Goal: Task Accomplishment & Management: Complete application form

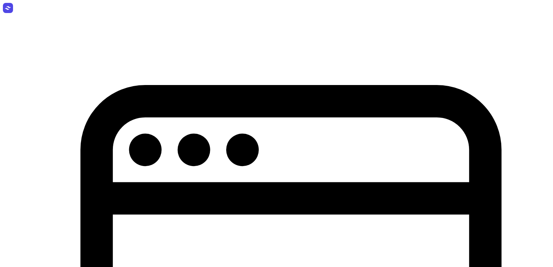
select select "week"
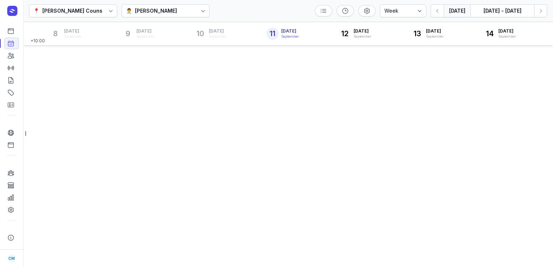
select select "week"
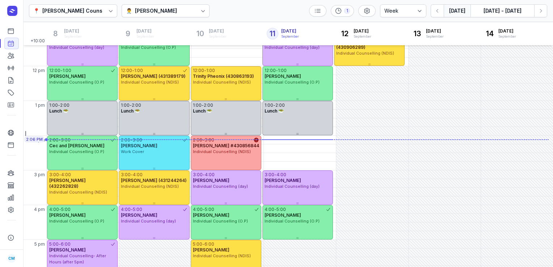
scroll to position [122, 0]
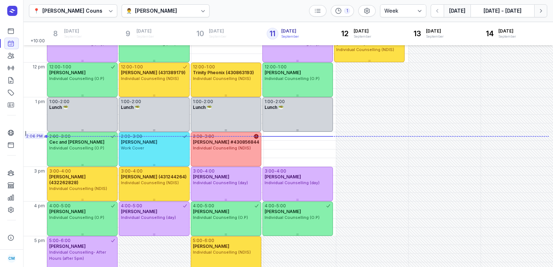
click at [541, 10] on icon "button" at bounding box center [541, 11] width 2 height 4
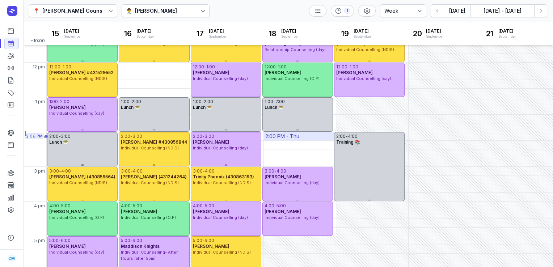
click at [317, 137] on div "2:00 PM - Thu" at bounding box center [300, 136] width 72 height 8
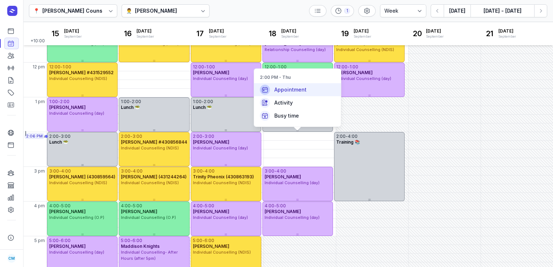
click at [304, 90] on span "Appointment" at bounding box center [290, 89] width 32 height 7
select select
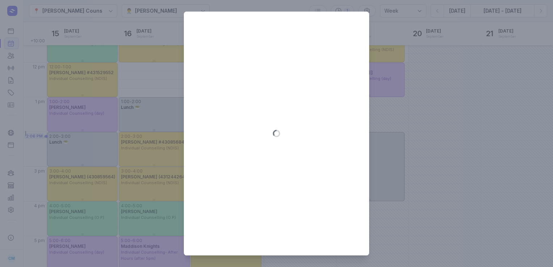
type input "[DATE]"
select select "14:00"
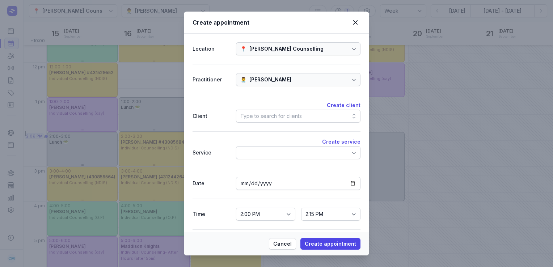
click at [257, 117] on div "Type to search for clients" at bounding box center [271, 116] width 62 height 9
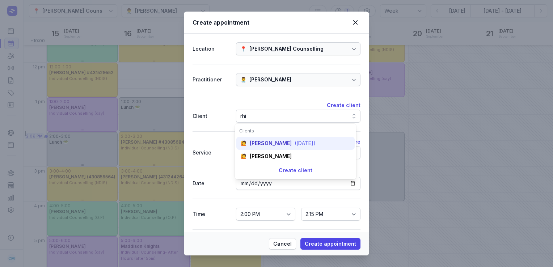
type input "rhi"
click at [261, 144] on div "[PERSON_NAME]" at bounding box center [271, 143] width 42 height 7
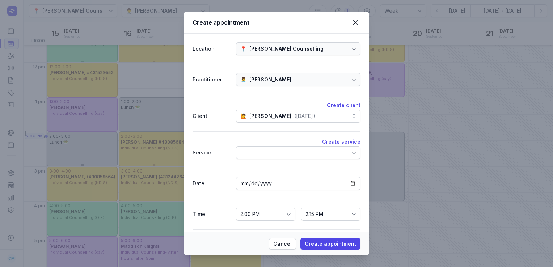
click at [256, 156] on div at bounding box center [298, 152] width 125 height 13
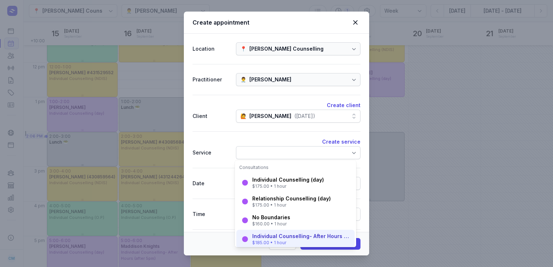
scroll to position [101, 0]
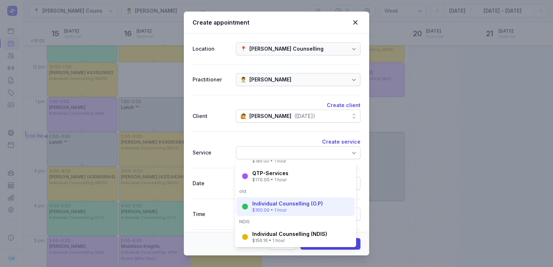
click at [266, 203] on div "Individual Counselling (O.P)" at bounding box center [287, 203] width 71 height 7
select select "15:00"
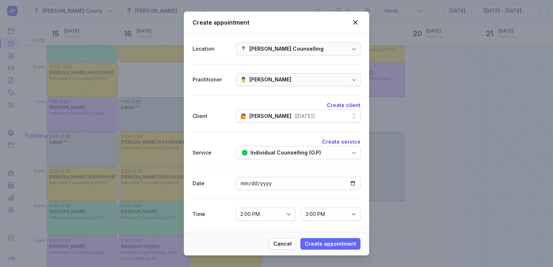
click at [318, 239] on button "Create appointment" at bounding box center [330, 244] width 60 height 12
select select
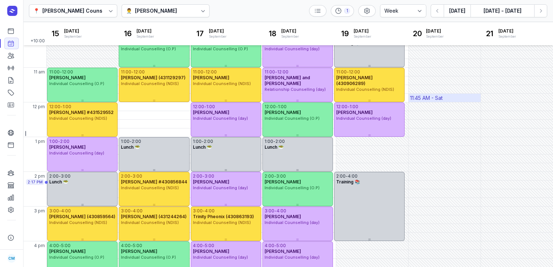
scroll to position [0, 0]
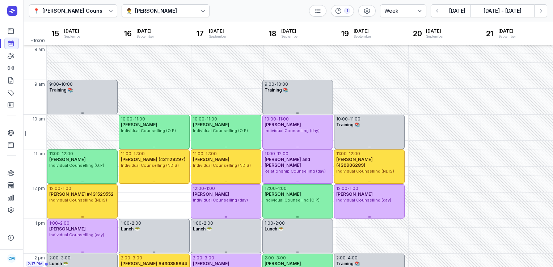
click at [176, 9] on div "[PERSON_NAME]" at bounding box center [156, 11] width 42 height 9
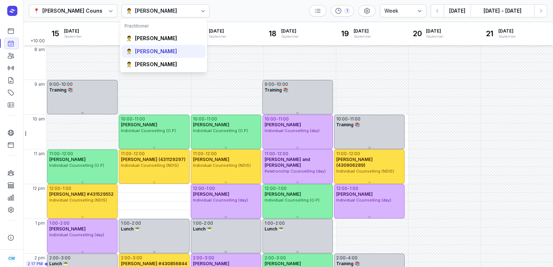
click at [164, 55] on div "👨‍⚕️ [PERSON_NAME]" at bounding box center [164, 51] width 84 height 13
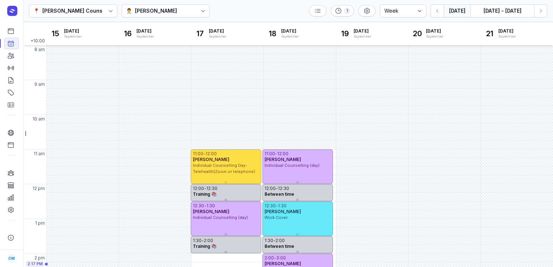
click at [452, 13] on button "[DATE]" at bounding box center [457, 10] width 27 height 13
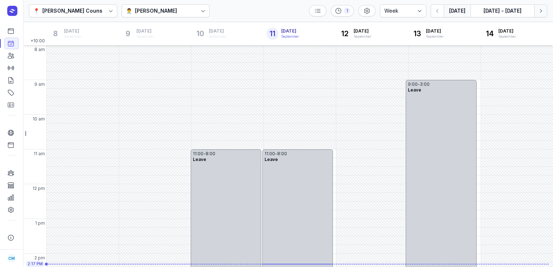
click at [541, 15] on button "Next week" at bounding box center [540, 10] width 13 height 13
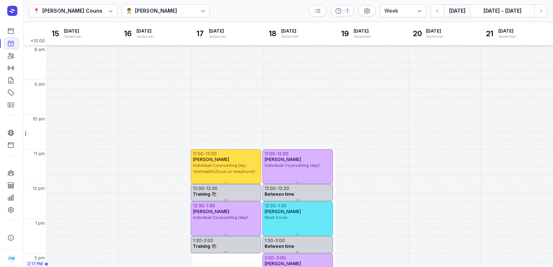
click at [456, 12] on button "[DATE]" at bounding box center [457, 10] width 27 height 13
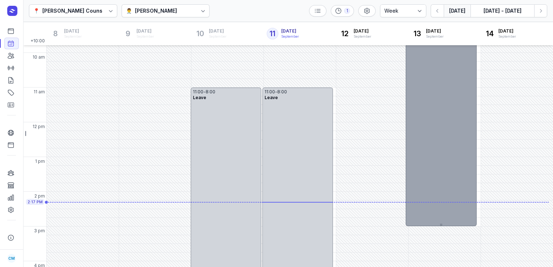
scroll to position [70, 0]
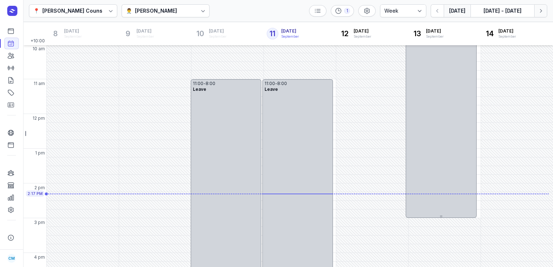
click at [540, 12] on icon "button" at bounding box center [541, 11] width 2 height 4
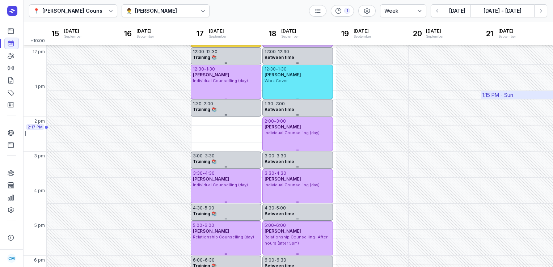
scroll to position [159, 0]
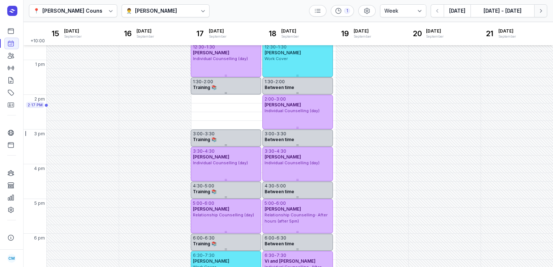
click at [538, 10] on icon "button" at bounding box center [540, 10] width 7 height 7
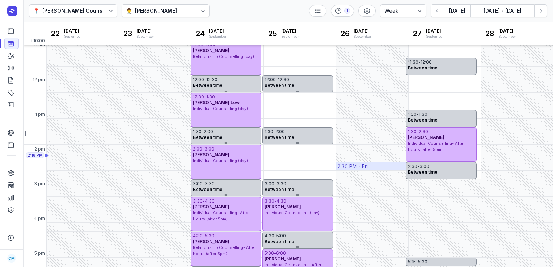
scroll to position [109, 0]
click at [177, 12] on div "👨‍⚕️ [PERSON_NAME]" at bounding box center [166, 10] width 88 height 13
click at [243, 7] on div "📍 [PERSON_NAME] Counselling 👨‍⚕️ [PERSON_NAME] 1 Day 3 days Work week Week [DAT…" at bounding box center [288, 11] width 530 height 22
click at [439, 14] on icon "button" at bounding box center [437, 10] width 7 height 7
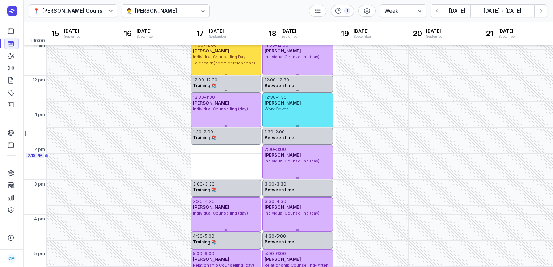
click at [143, 7] on div "[PERSON_NAME]" at bounding box center [156, 11] width 42 height 9
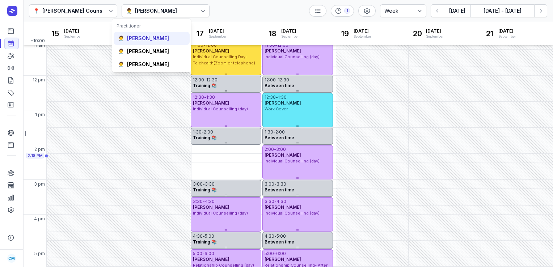
click at [142, 42] on div "👨‍⚕️ [PERSON_NAME]" at bounding box center [152, 38] width 76 height 13
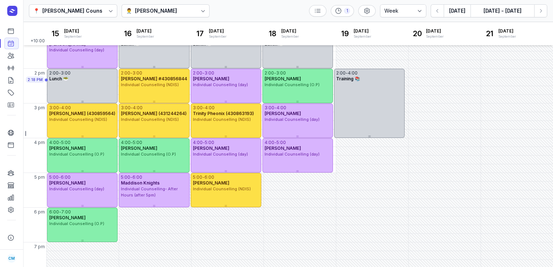
scroll to position [195, 0]
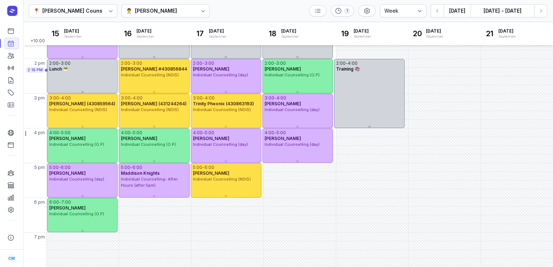
click at [146, 14] on div "[PERSON_NAME]" at bounding box center [156, 11] width 42 height 9
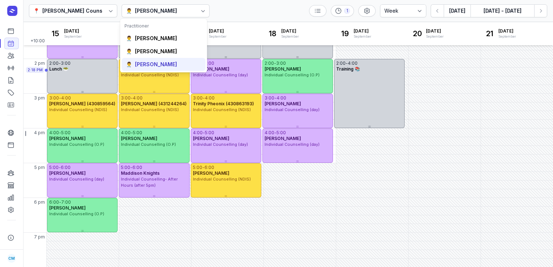
click at [145, 61] on div "[PERSON_NAME]" at bounding box center [156, 64] width 42 height 7
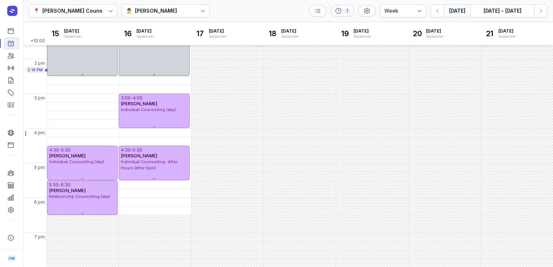
click at [455, 13] on button "[DATE]" at bounding box center [457, 10] width 27 height 13
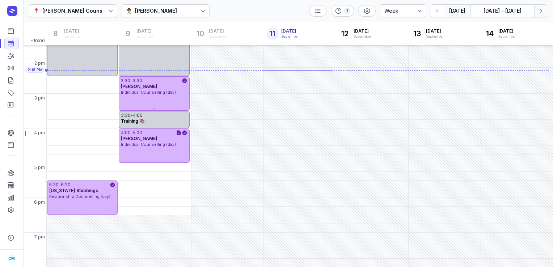
click at [536, 11] on button "Next week" at bounding box center [540, 10] width 13 height 13
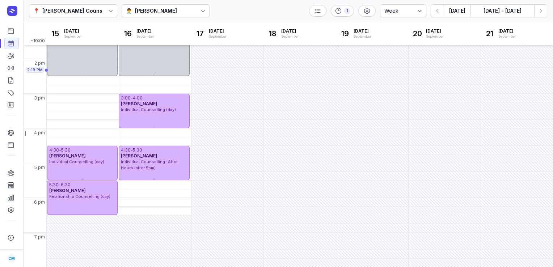
click at [169, 9] on div "[PERSON_NAME]" at bounding box center [156, 11] width 42 height 9
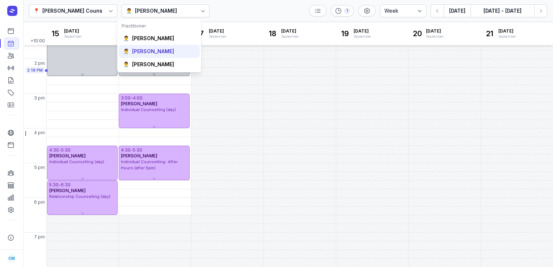
click at [148, 49] on div "[PERSON_NAME]" at bounding box center [153, 51] width 42 height 7
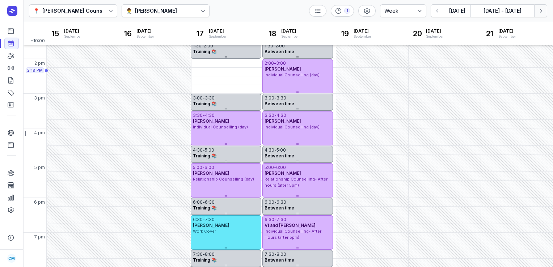
click at [538, 12] on icon "button" at bounding box center [540, 10] width 7 height 7
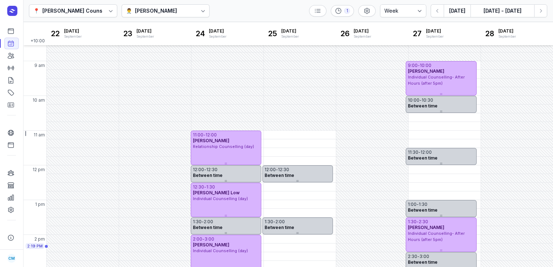
scroll to position [195, 0]
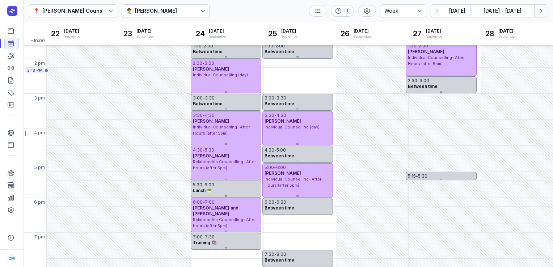
click at [537, 12] on icon "button" at bounding box center [540, 10] width 7 height 7
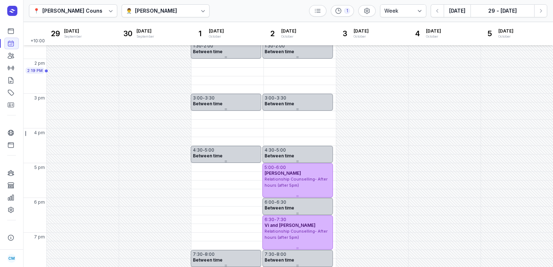
click at [147, 12] on div "[PERSON_NAME]" at bounding box center [156, 11] width 42 height 9
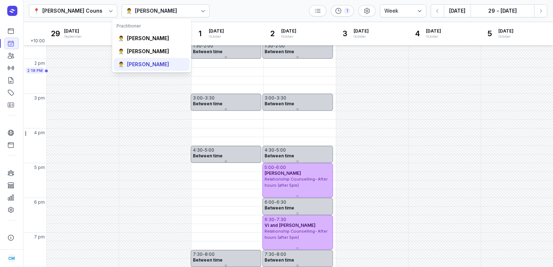
click at [151, 61] on div "[PERSON_NAME]" at bounding box center [148, 64] width 42 height 7
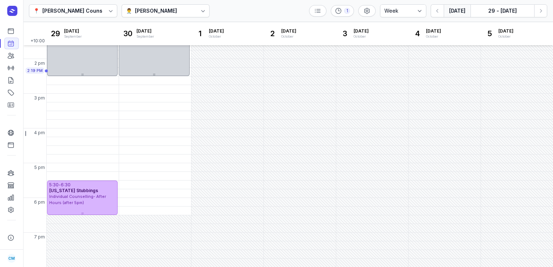
click at [458, 11] on button "[DATE]" at bounding box center [457, 10] width 27 height 13
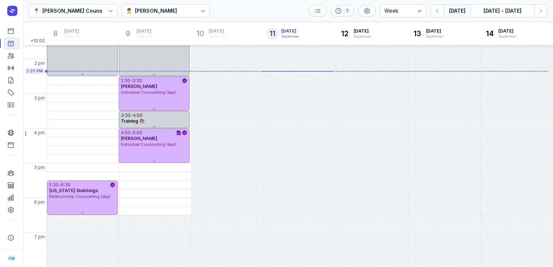
click at [146, 17] on div "👨‍⚕️ [PERSON_NAME]" at bounding box center [166, 10] width 88 height 13
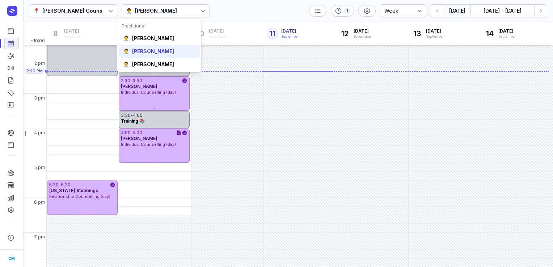
click at [143, 56] on div "👨‍⚕️ [PERSON_NAME]" at bounding box center [159, 51] width 81 height 13
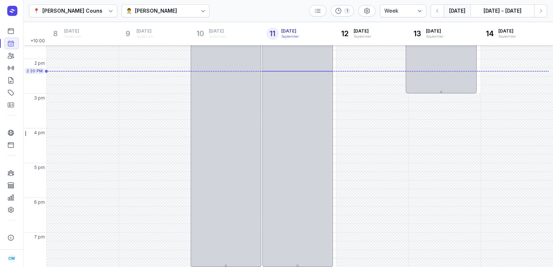
click at [461, 13] on button "[DATE]" at bounding box center [457, 10] width 27 height 13
click at [540, 8] on icon "button" at bounding box center [540, 10] width 7 height 7
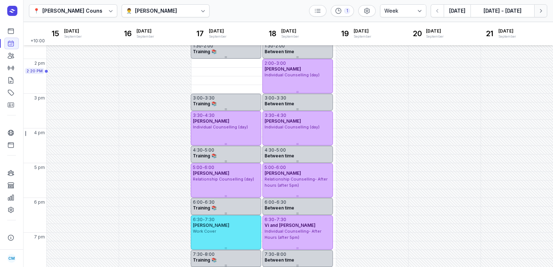
click at [540, 10] on icon "button" at bounding box center [540, 10] width 7 height 7
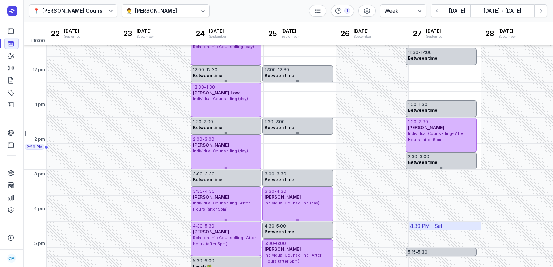
scroll to position [195, 0]
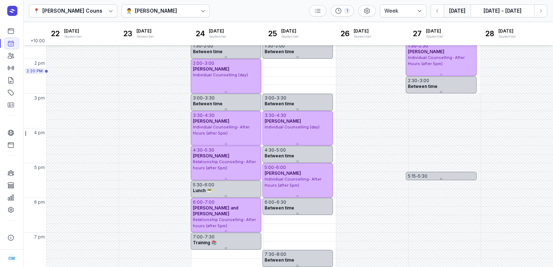
click at [460, 10] on button "[DATE]" at bounding box center [457, 10] width 27 height 13
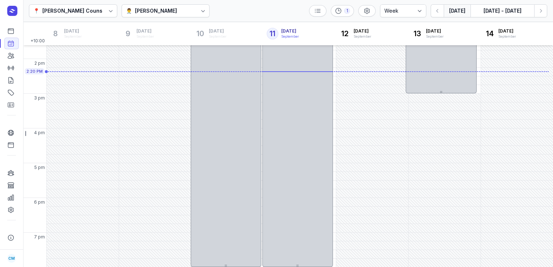
click at [169, 11] on div "👨‍⚕️ [PERSON_NAME]" at bounding box center [166, 10] width 88 height 13
click at [291, 11] on div "📍 [PERSON_NAME] Counselling 👨‍⚕️ [PERSON_NAME] 1 Day 3 days Work week Week [DAT…" at bounding box center [288, 11] width 530 height 22
click at [541, 12] on icon "button" at bounding box center [540, 10] width 7 height 7
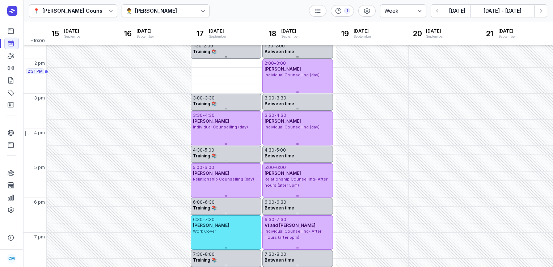
click at [142, 14] on div "[PERSON_NAME]" at bounding box center [156, 11] width 42 height 9
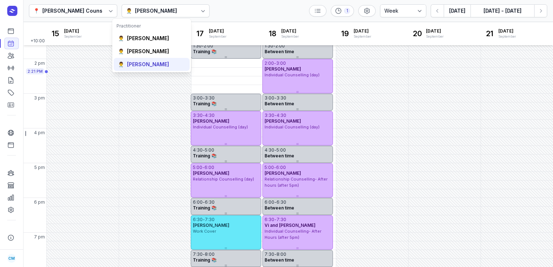
click at [138, 69] on div "👨‍⚕️ [PERSON_NAME]" at bounding box center [152, 64] width 76 height 13
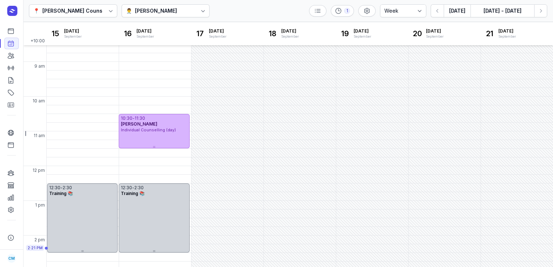
scroll to position [18, 0]
click at [185, 14] on div "👨‍⚕️ [PERSON_NAME]" at bounding box center [166, 10] width 88 height 13
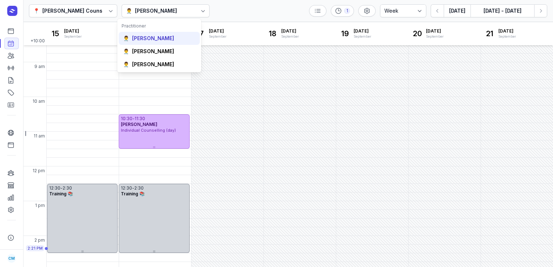
click at [161, 38] on div "[PERSON_NAME]" at bounding box center [153, 38] width 42 height 7
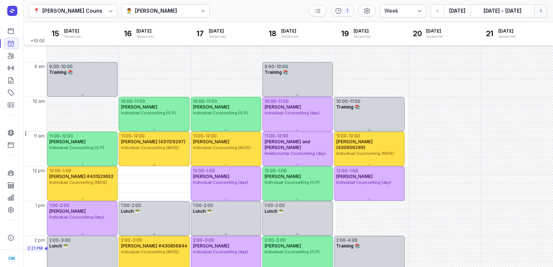
click at [544, 16] on button "Next week" at bounding box center [540, 10] width 13 height 13
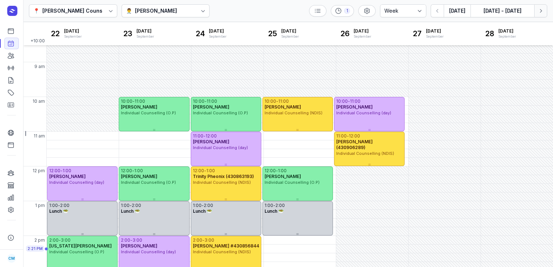
click at [544, 16] on button "Next week" at bounding box center [540, 10] width 13 height 13
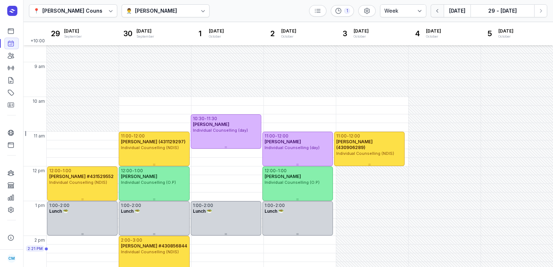
click at [435, 12] on icon "button" at bounding box center [437, 10] width 7 height 7
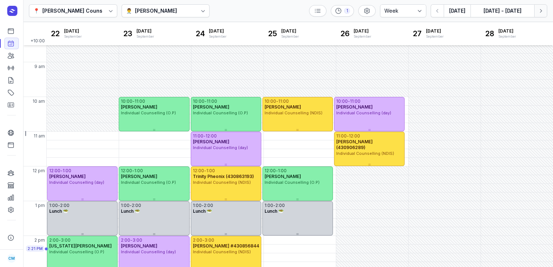
click at [536, 10] on button "Next week" at bounding box center [540, 10] width 13 height 13
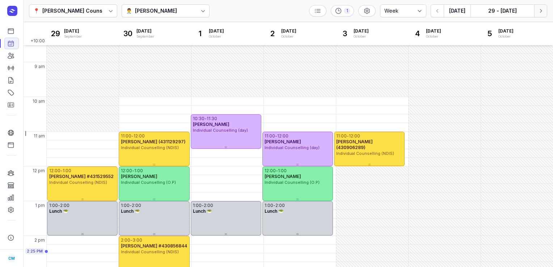
click at [534, 4] on button "Next week" at bounding box center [540, 10] width 13 height 13
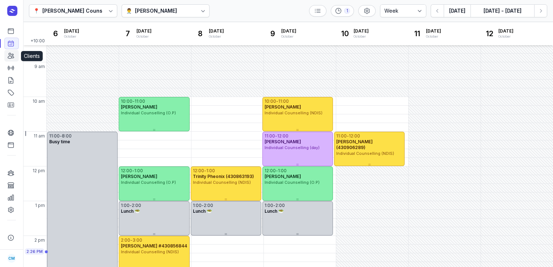
click at [10, 55] on icon at bounding box center [10, 55] width 7 height 7
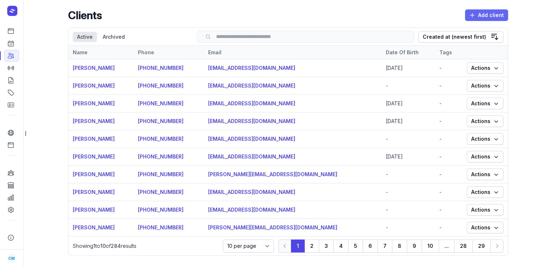
click at [484, 17] on span "Add client" at bounding box center [486, 15] width 34 height 9
select select
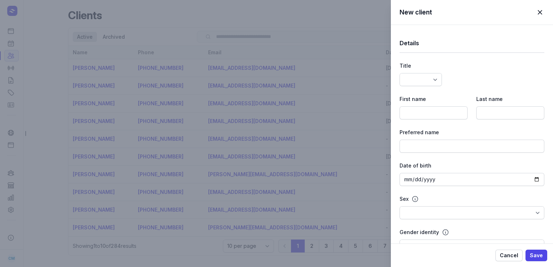
select select
click at [423, 111] on input at bounding box center [434, 112] width 68 height 13
paste input "[PERSON_NAME]"
type input "[PERSON_NAME]"
click at [483, 109] on input at bounding box center [510, 112] width 68 height 13
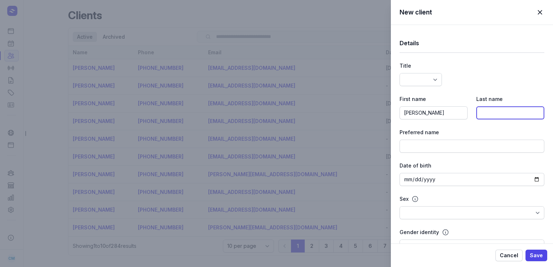
paste input "Forbes"
type input "Forbes"
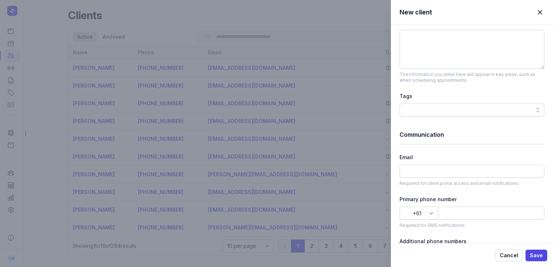
scroll to position [311, 0]
click at [433, 165] on input at bounding box center [472, 170] width 145 height 13
paste input "[PERSON_NAME][EMAIL_ADDRESS][PERSON_NAME][DOMAIN_NAME]"
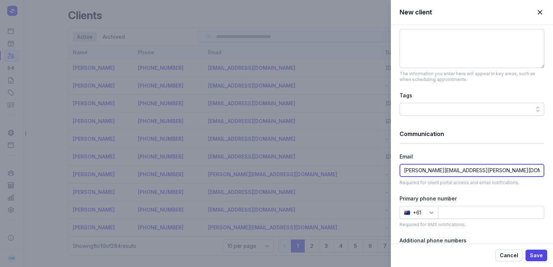
type input "[PERSON_NAME][EMAIL_ADDRESS][PERSON_NAME][DOMAIN_NAME]"
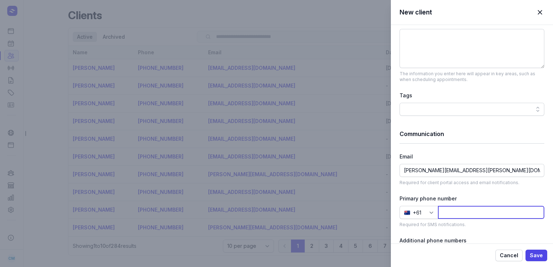
click at [457, 214] on input at bounding box center [491, 212] width 106 height 13
paste input "401283655"
type input "401283655"
click at [541, 258] on span "Save" at bounding box center [536, 255] width 13 height 9
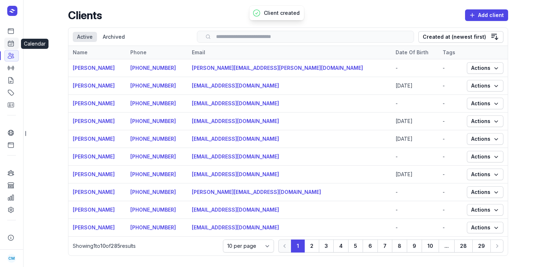
click at [14, 42] on link "Calendar" at bounding box center [11, 44] width 14 height 12
select select "week"
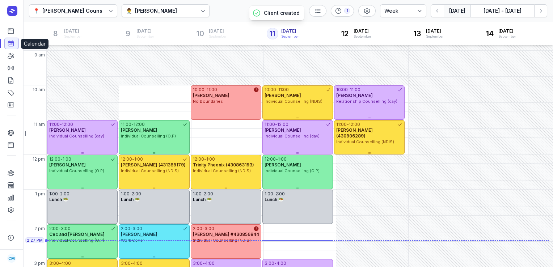
scroll to position [134, 0]
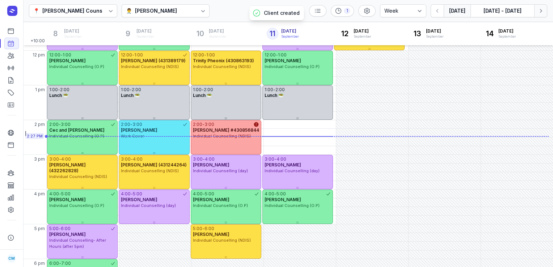
click at [539, 7] on icon "button" at bounding box center [540, 10] width 7 height 7
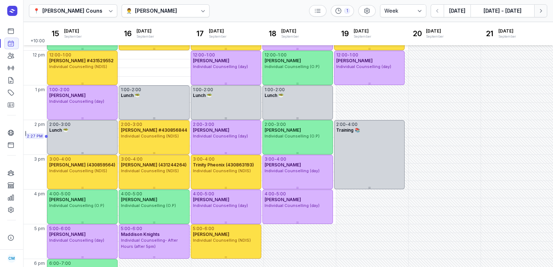
click at [539, 7] on icon "button" at bounding box center [540, 10] width 7 height 7
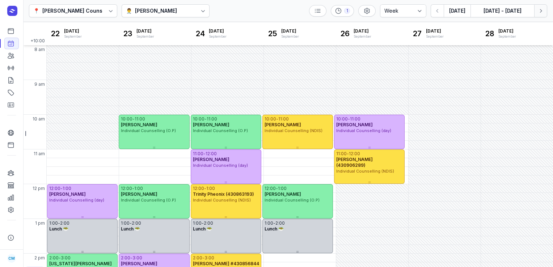
click at [541, 9] on icon "button" at bounding box center [540, 10] width 7 height 7
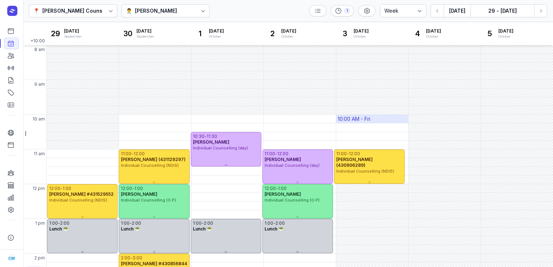
click at [345, 121] on div "10:00 AM - Fri" at bounding box center [354, 118] width 33 height 7
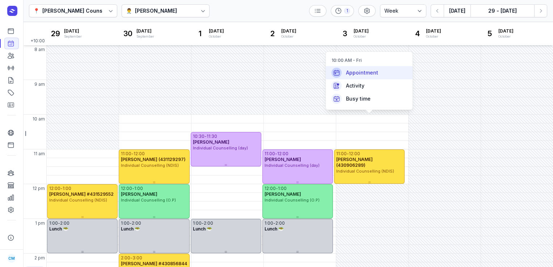
click at [346, 76] on div "Appointment" at bounding box center [369, 72] width 87 height 13
select select
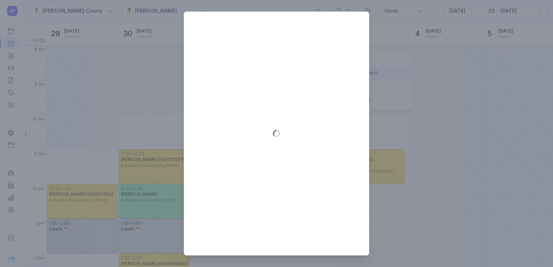
type input "[DATE]"
select select "10:00"
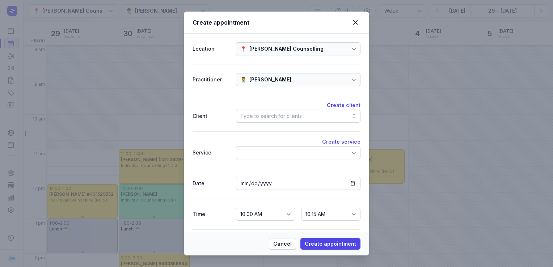
click at [294, 118] on div "Type to search for clients" at bounding box center [271, 116] width 62 height 9
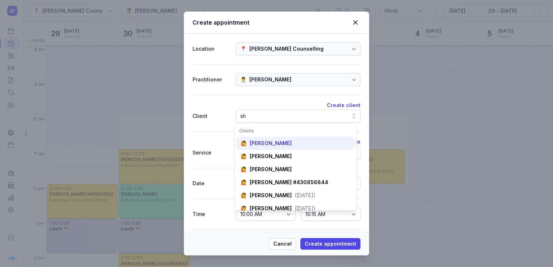
type input "sh"
click at [279, 146] on div "[PERSON_NAME]" at bounding box center [271, 143] width 42 height 7
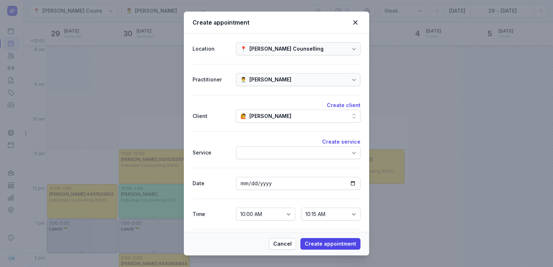
click at [262, 147] on div at bounding box center [298, 152] width 125 height 13
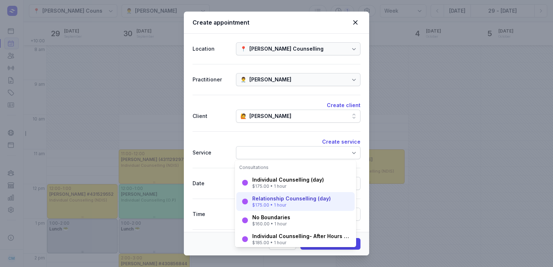
click at [268, 207] on div "$175.00 • 1 hour" at bounding box center [291, 205] width 79 height 6
select select "11:00"
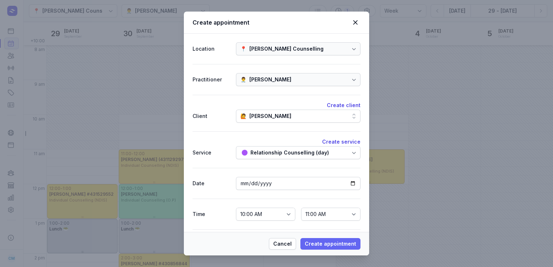
click at [326, 241] on span "Create appointment" at bounding box center [330, 244] width 51 height 9
select select
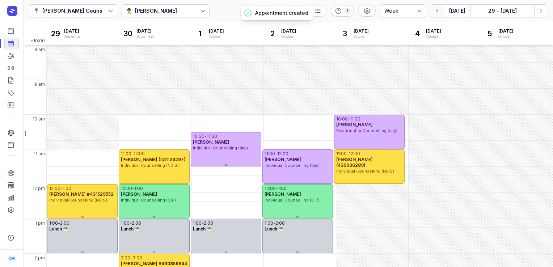
click at [439, 9] on icon "button" at bounding box center [437, 10] width 7 height 7
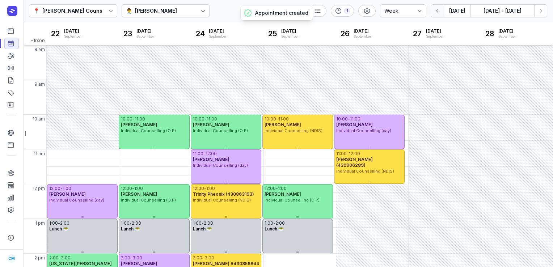
click at [439, 9] on icon "button" at bounding box center [437, 10] width 7 height 7
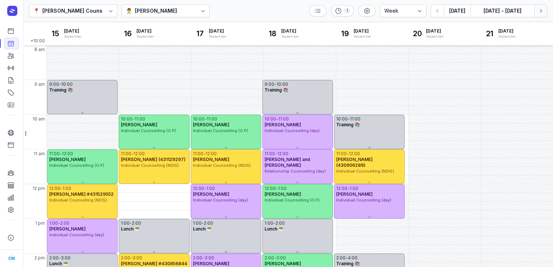
click at [540, 9] on icon "button" at bounding box center [541, 11] width 2 height 4
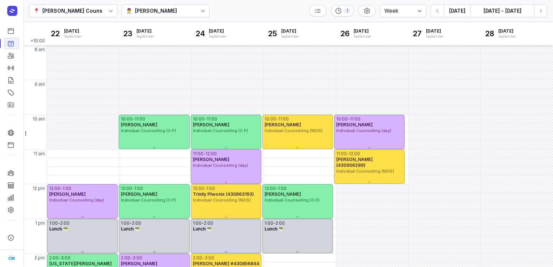
click at [148, 9] on div "[PERSON_NAME]" at bounding box center [156, 11] width 42 height 9
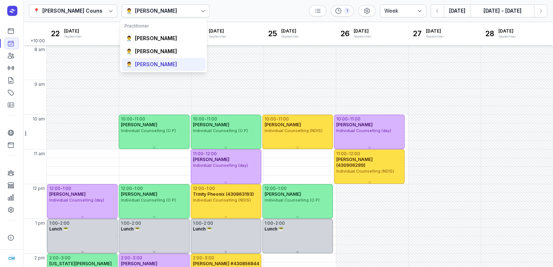
click at [146, 59] on div "👨‍⚕️ [PERSON_NAME]" at bounding box center [164, 64] width 84 height 13
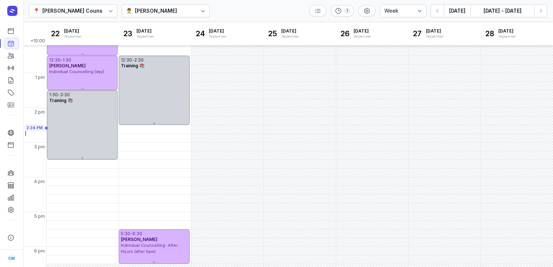
scroll to position [195, 0]
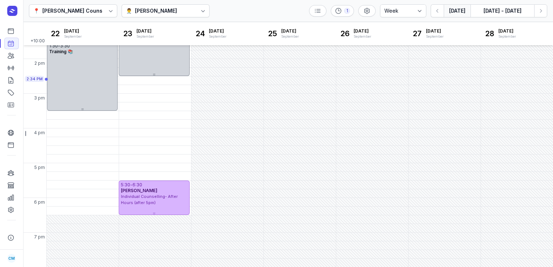
click at [460, 8] on button "[DATE]" at bounding box center [457, 10] width 27 height 13
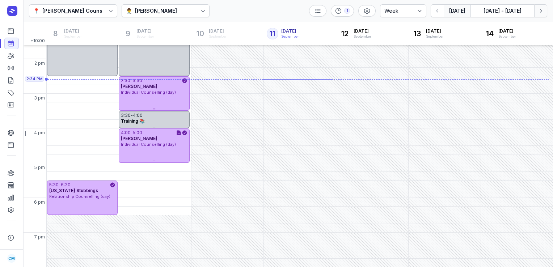
click at [539, 6] on button "Next week" at bounding box center [540, 10] width 13 height 13
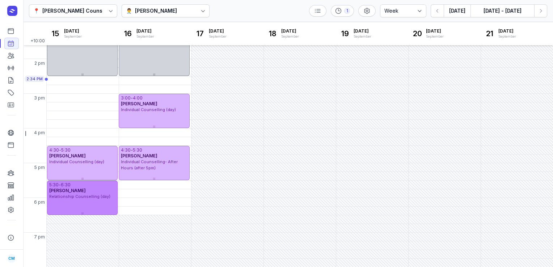
click at [89, 185] on div "5:30 - 6:30" at bounding box center [82, 185] width 66 height 6
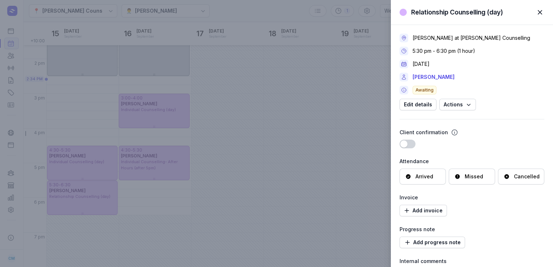
click at [514, 177] on div "Cancelled" at bounding box center [527, 176] width 26 height 7
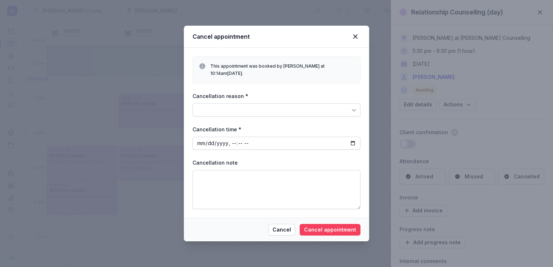
click at [350, 229] on span "Cancel appointment" at bounding box center [330, 229] width 52 height 9
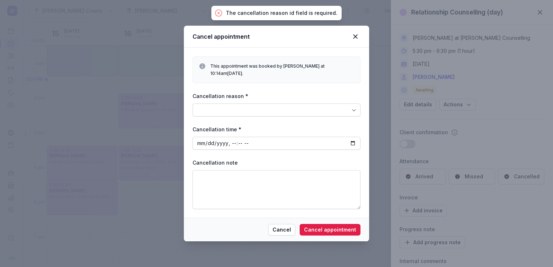
click at [351, 109] on icon at bounding box center [353, 109] width 7 height 7
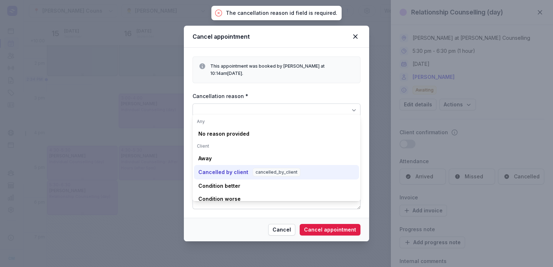
click at [205, 167] on div "Cancelled by client cancelled_by_client" at bounding box center [276, 172] width 165 height 14
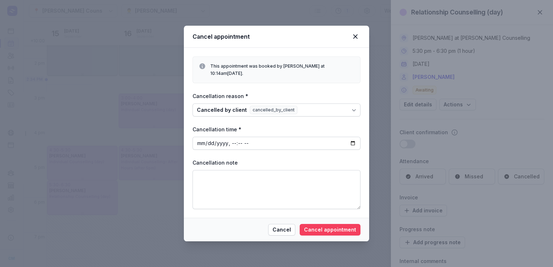
click at [328, 228] on span "Cancel appointment" at bounding box center [330, 229] width 52 height 9
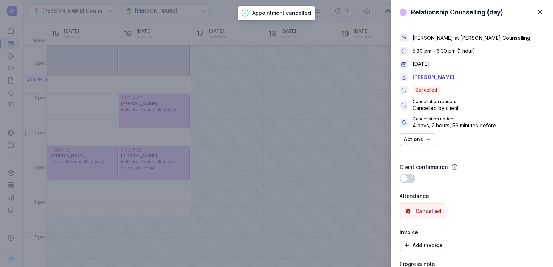
click at [372, 28] on div "Relationship Counselling (day) Close panel [PERSON_NAME] at [PERSON_NAME] Couns…" at bounding box center [276, 133] width 553 height 267
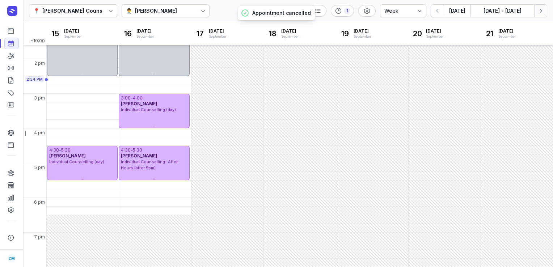
click at [538, 12] on icon "button" at bounding box center [540, 10] width 7 height 7
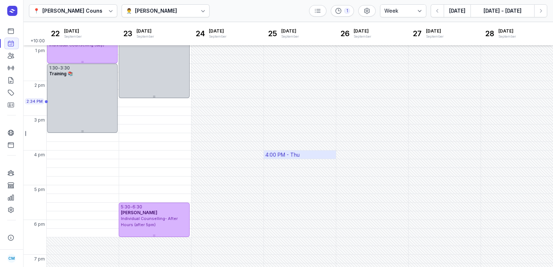
scroll to position [173, 0]
click at [435, 11] on icon "button" at bounding box center [437, 10] width 7 height 7
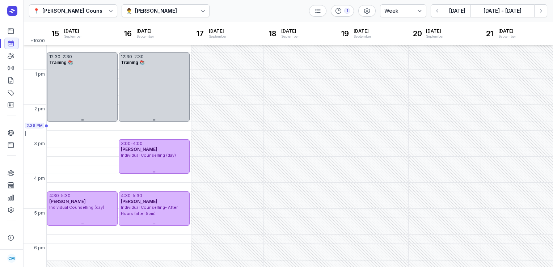
scroll to position [195, 0]
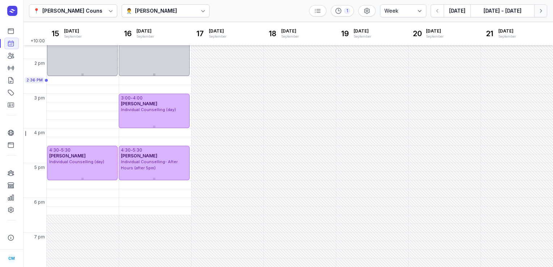
click at [541, 13] on icon "button" at bounding box center [540, 10] width 7 height 7
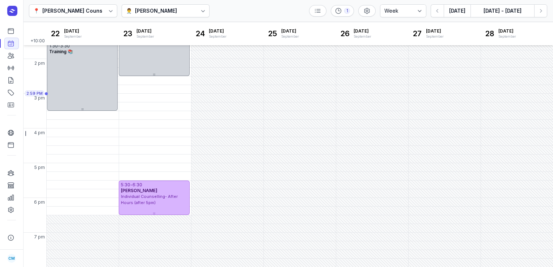
click at [176, 9] on div "👨‍⚕️ [PERSON_NAME]" at bounding box center [166, 10] width 88 height 13
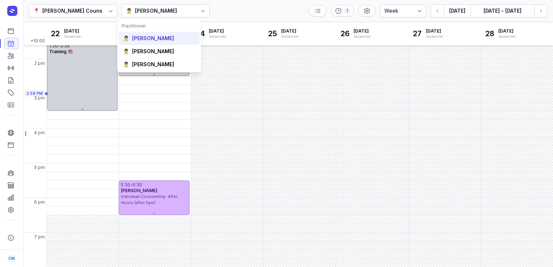
click at [151, 35] on div "[PERSON_NAME]" at bounding box center [153, 38] width 42 height 7
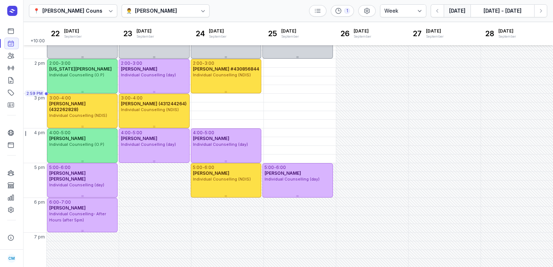
click at [453, 10] on button "[DATE]" at bounding box center [457, 10] width 27 height 13
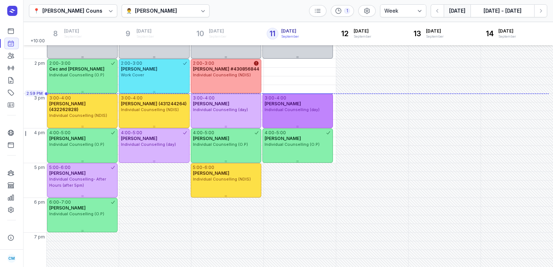
click at [310, 104] on div "[PERSON_NAME]" at bounding box center [298, 104] width 66 height 6
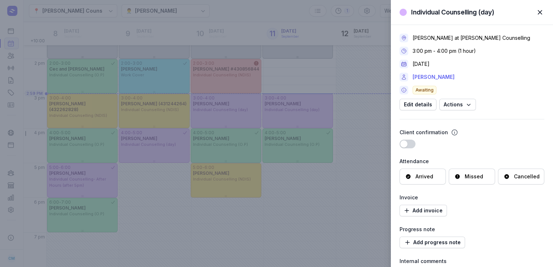
click at [444, 79] on link "[PERSON_NAME]" at bounding box center [434, 77] width 42 height 9
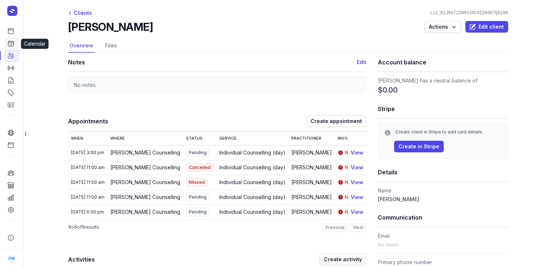
click at [14, 45] on link "Calendar" at bounding box center [11, 44] width 14 height 12
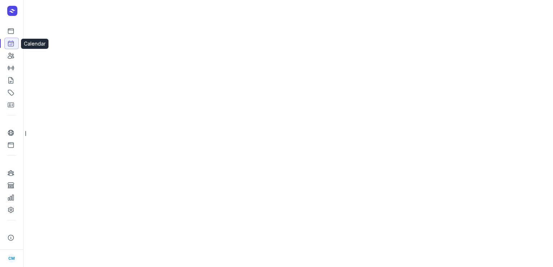
select select "week"
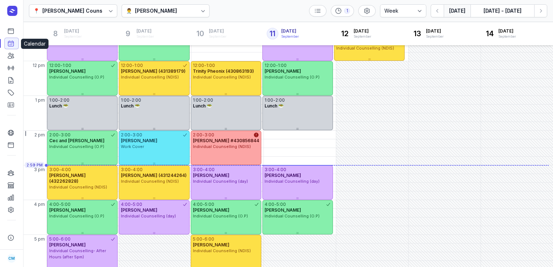
scroll to position [152, 0]
